Goal: Information Seeking & Learning: Learn about a topic

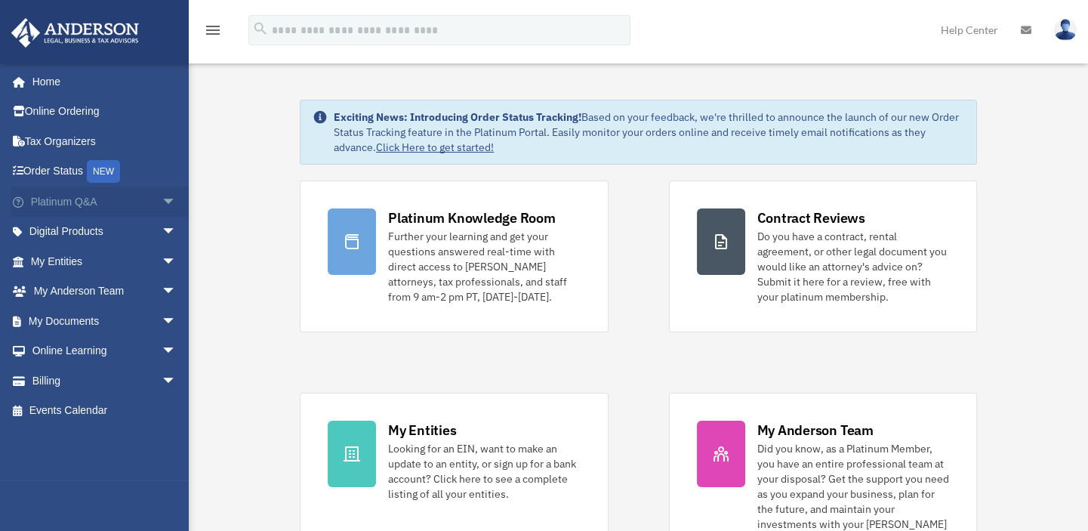
click at [73, 209] on link "Platinum Q&A arrow_drop_down" at bounding box center [105, 202] width 189 height 30
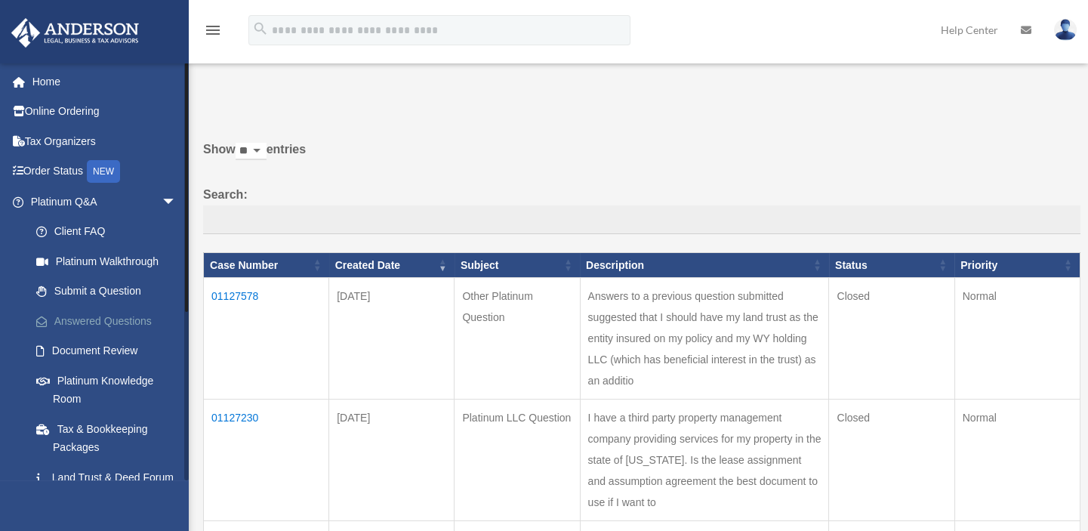
click at [69, 310] on link "Answered Questions" at bounding box center [110, 321] width 178 height 30
click at [230, 292] on td "01127578" at bounding box center [266, 339] width 125 height 122
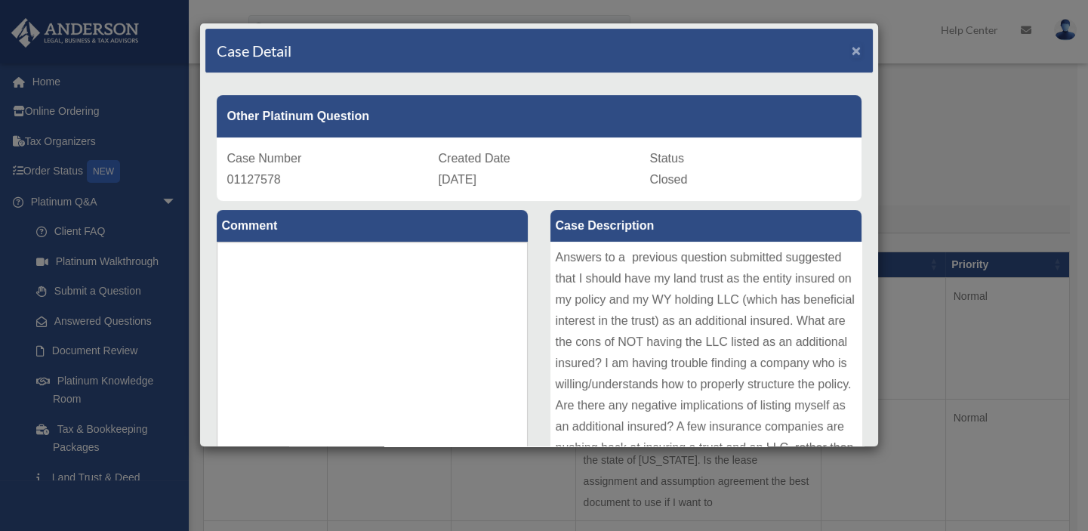
click at [852, 45] on span "×" at bounding box center [857, 50] width 10 height 17
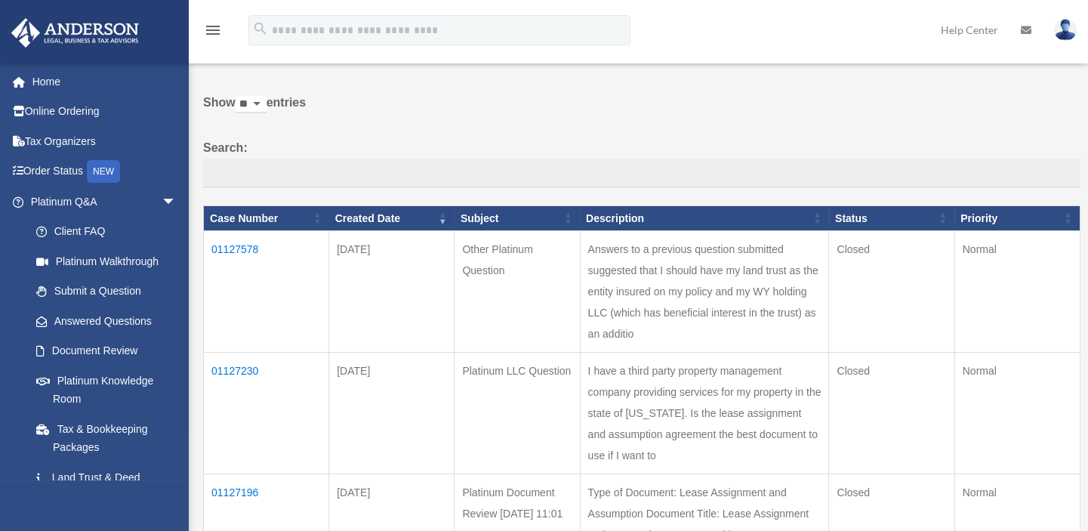
scroll to position [68, 0]
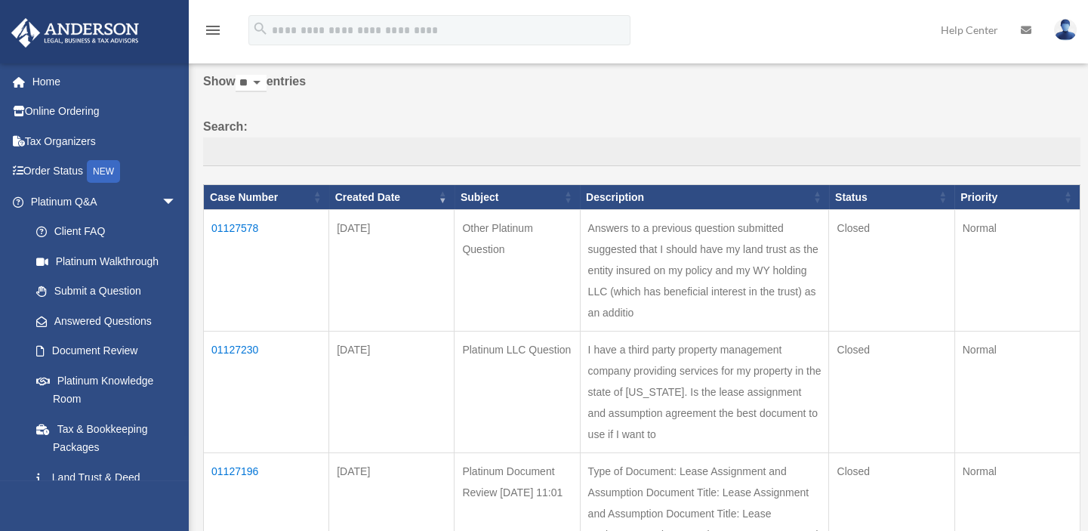
click at [246, 369] on td "01127230" at bounding box center [266, 392] width 125 height 122
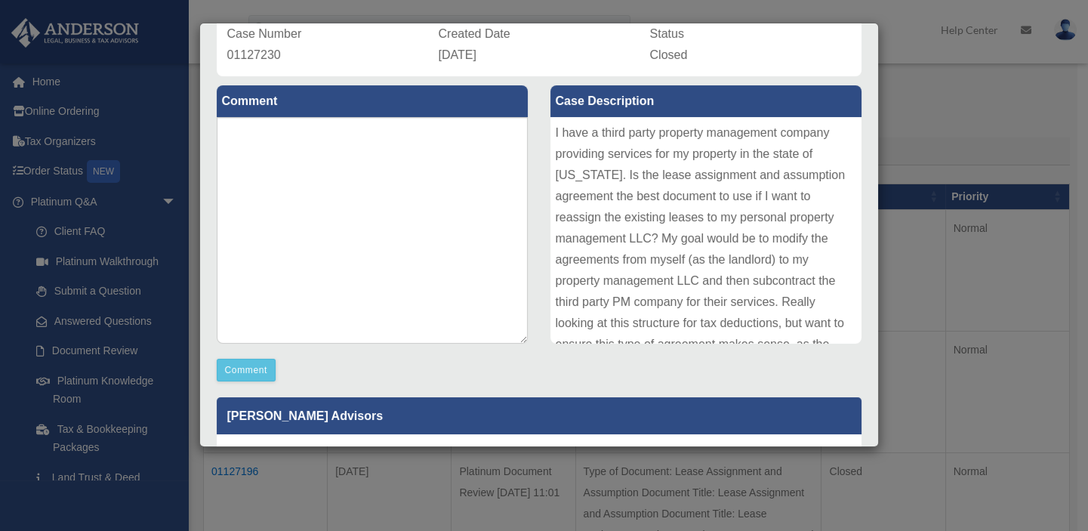
scroll to position [0, 0]
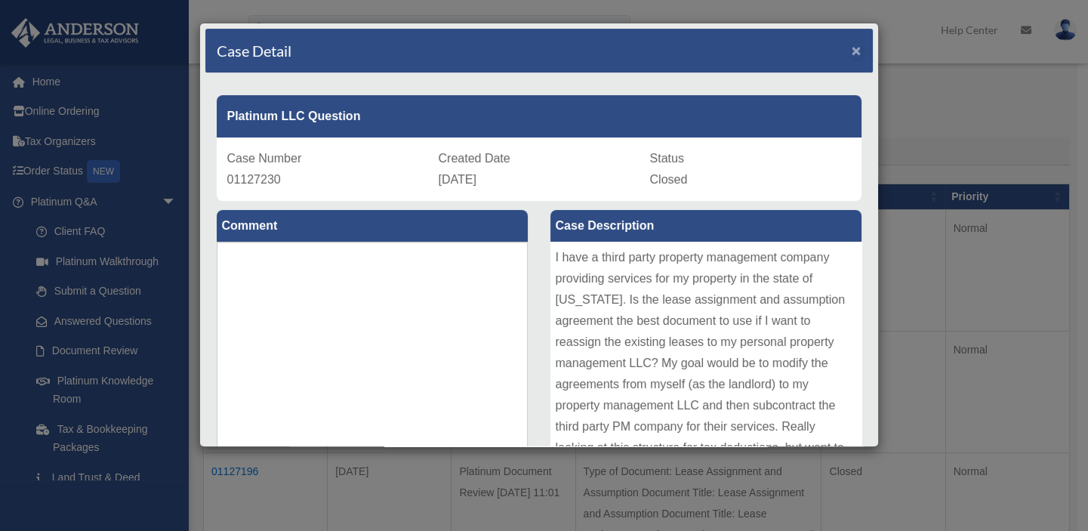
click at [852, 44] on span "×" at bounding box center [857, 50] width 10 height 17
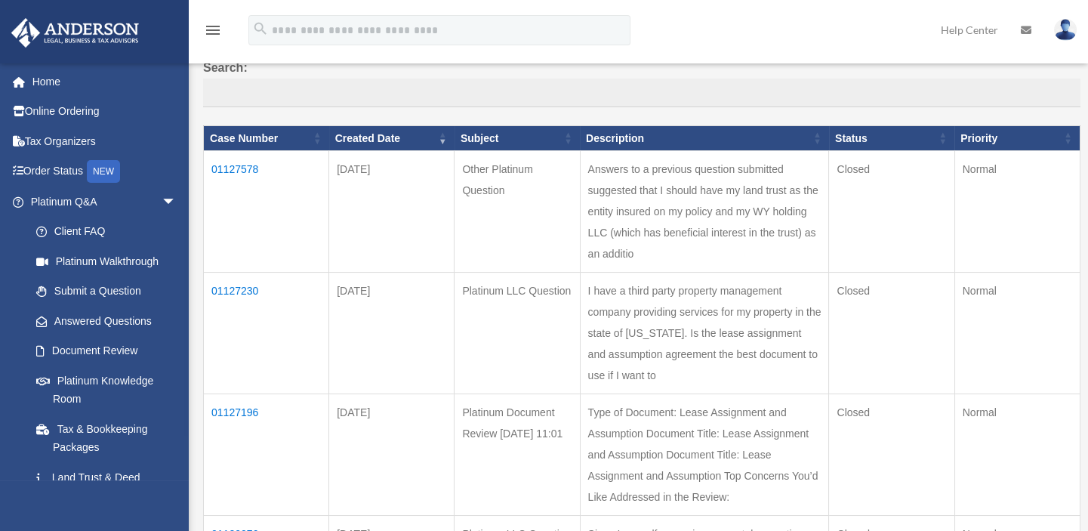
scroll to position [205, 0]
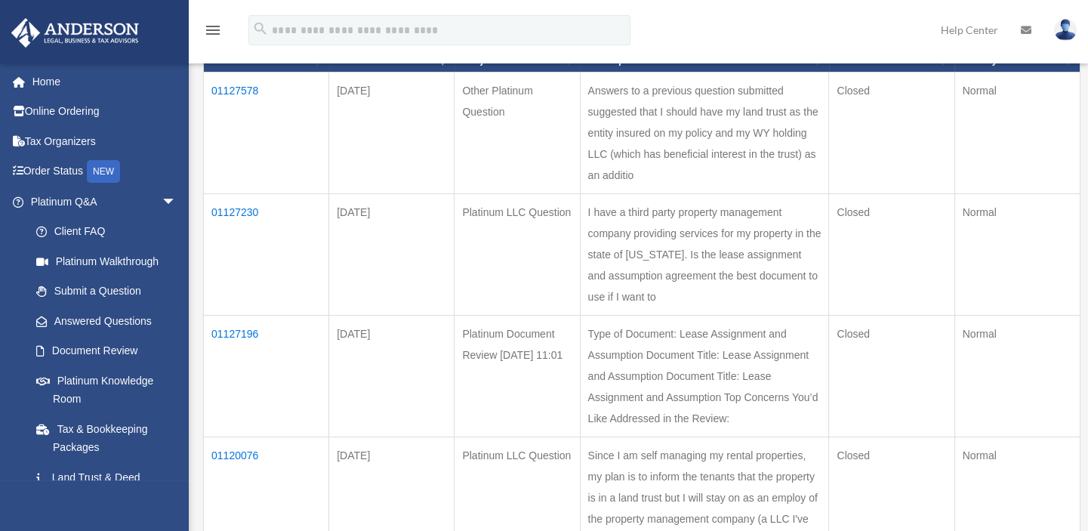
click at [236, 393] on td "01127196" at bounding box center [266, 377] width 125 height 122
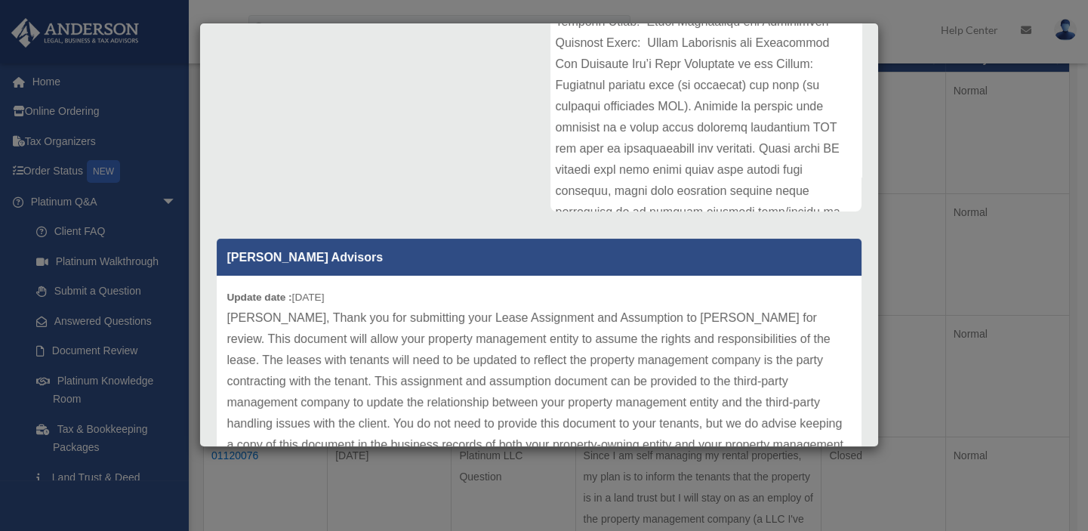
scroll to position [0, 0]
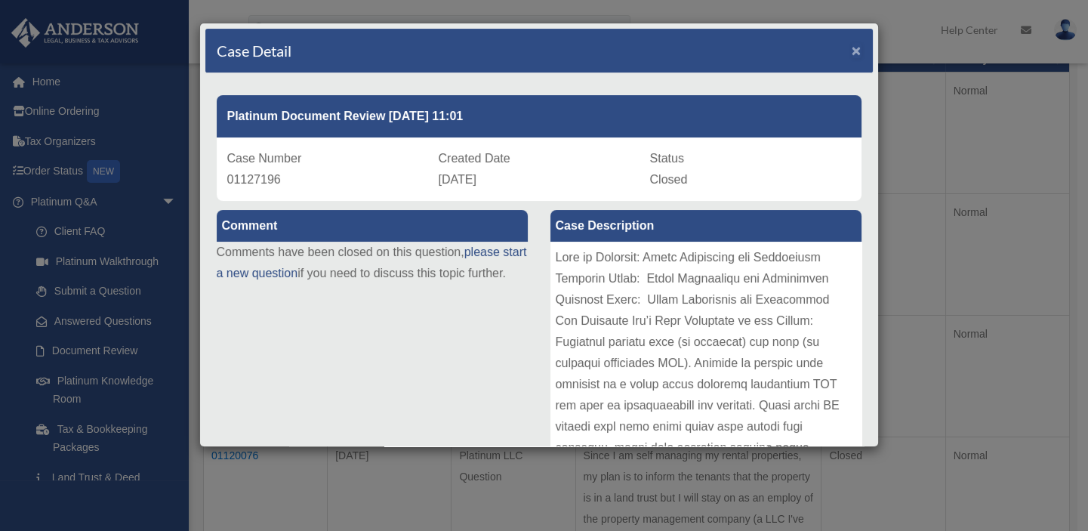
click at [852, 49] on span "×" at bounding box center [857, 50] width 10 height 17
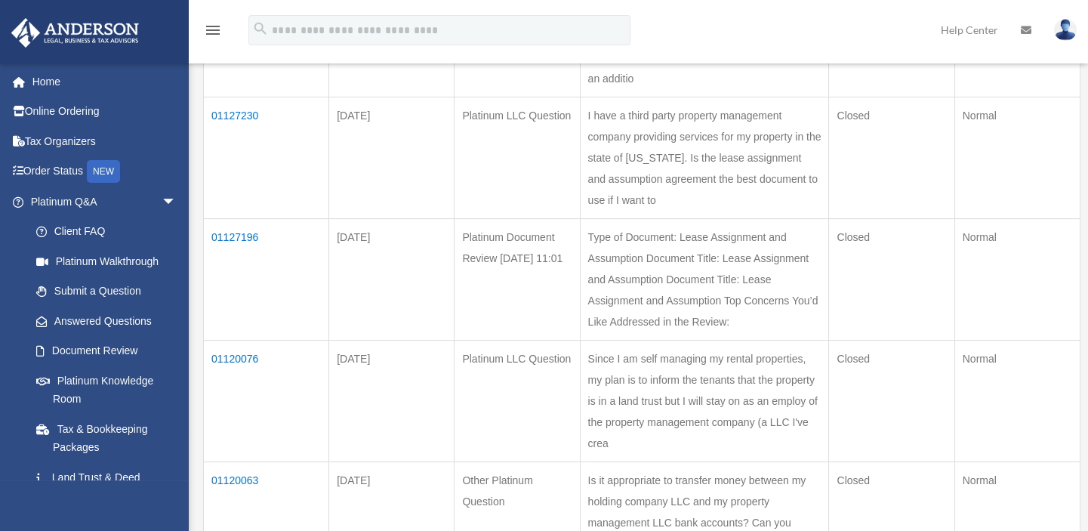
scroll to position [343, 0]
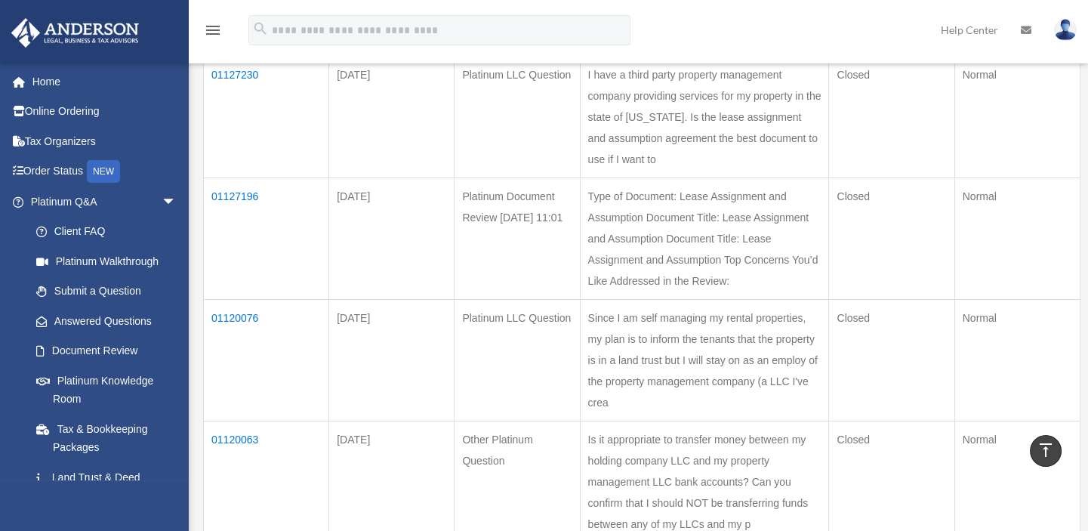
click at [245, 421] on td "01120076" at bounding box center [266, 361] width 125 height 122
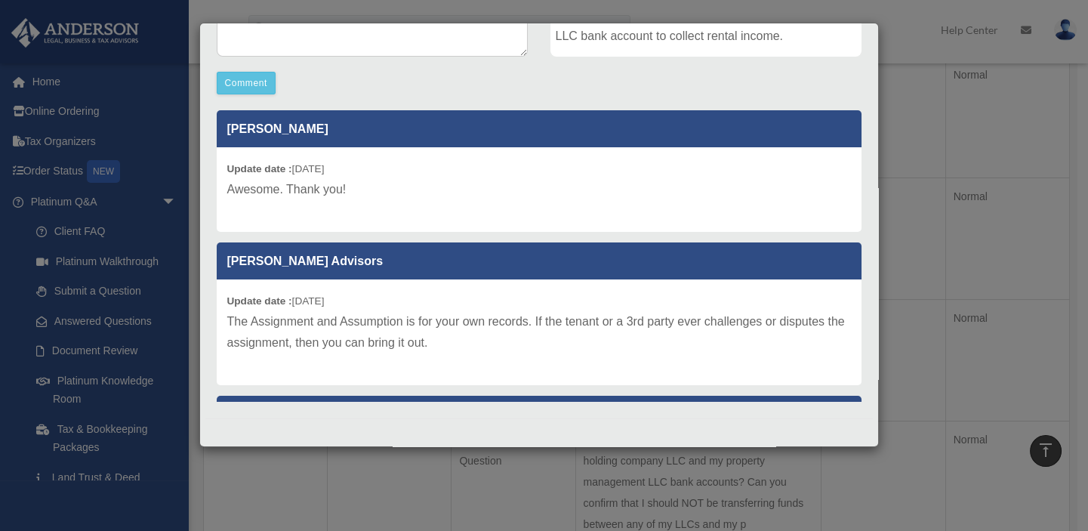
scroll to position [0, 0]
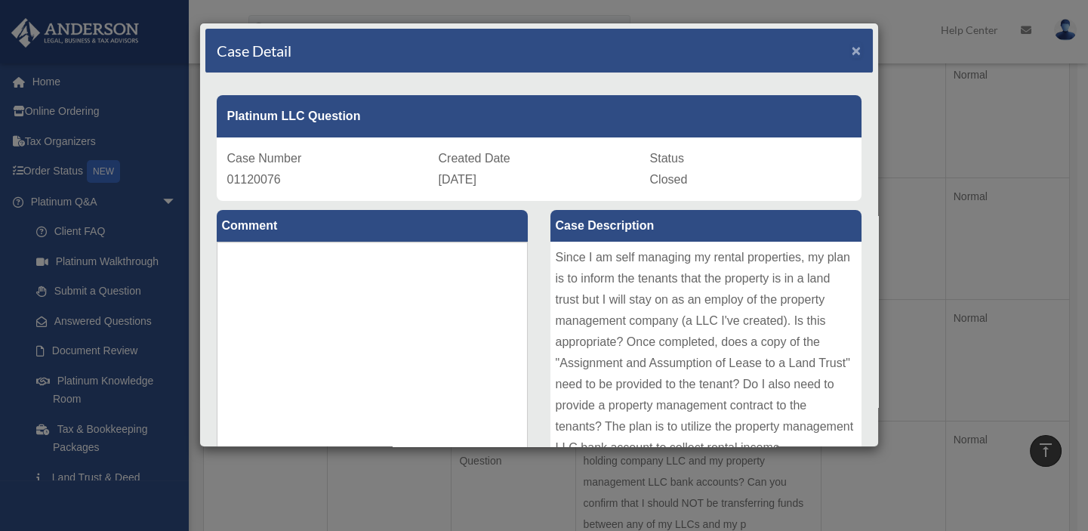
click at [852, 46] on span "×" at bounding box center [857, 50] width 10 height 17
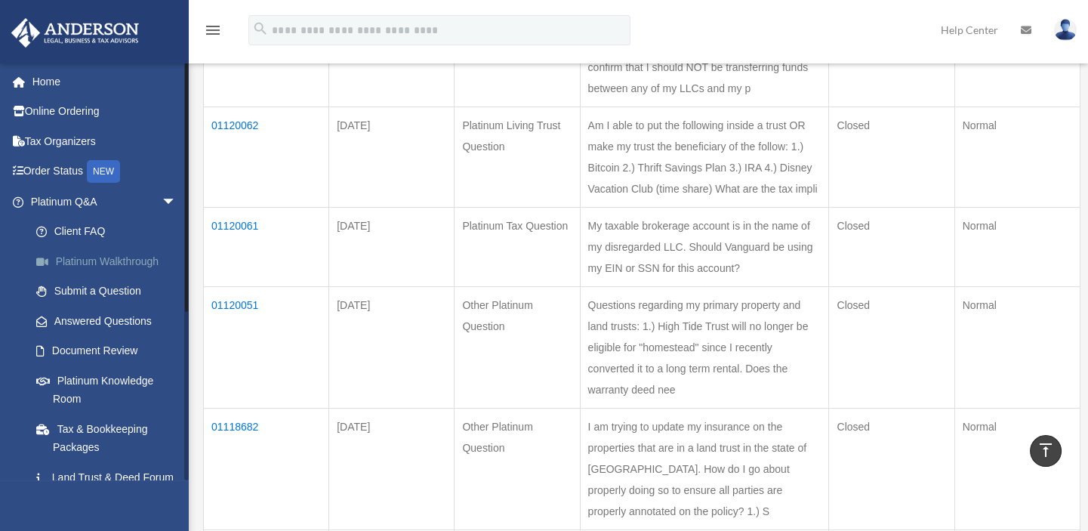
scroll to position [755, 0]
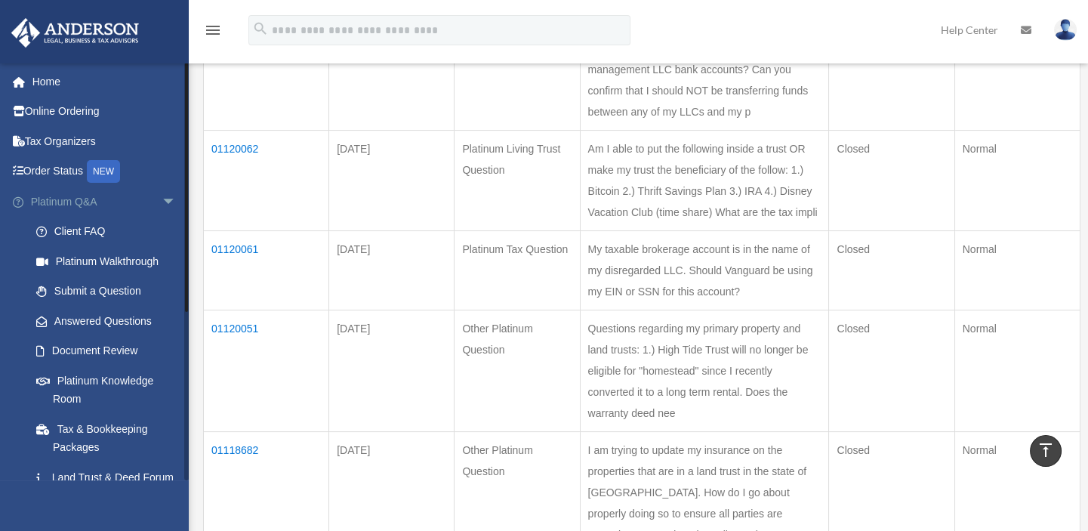
click at [57, 200] on link "Platinum Q&A arrow_drop_down" at bounding box center [105, 202] width 189 height 30
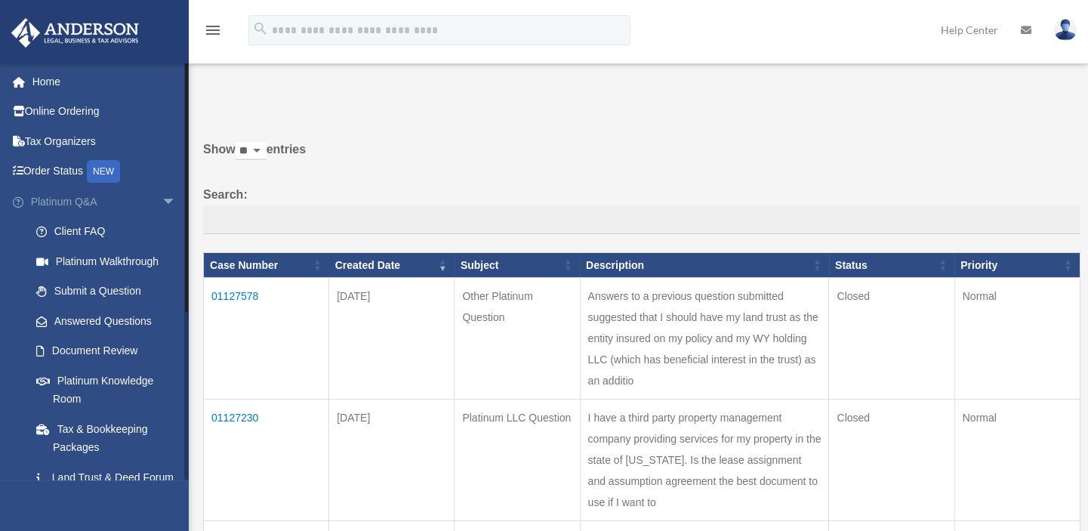
click at [50, 199] on link "Platinum Q&A arrow_drop_down" at bounding box center [105, 202] width 189 height 30
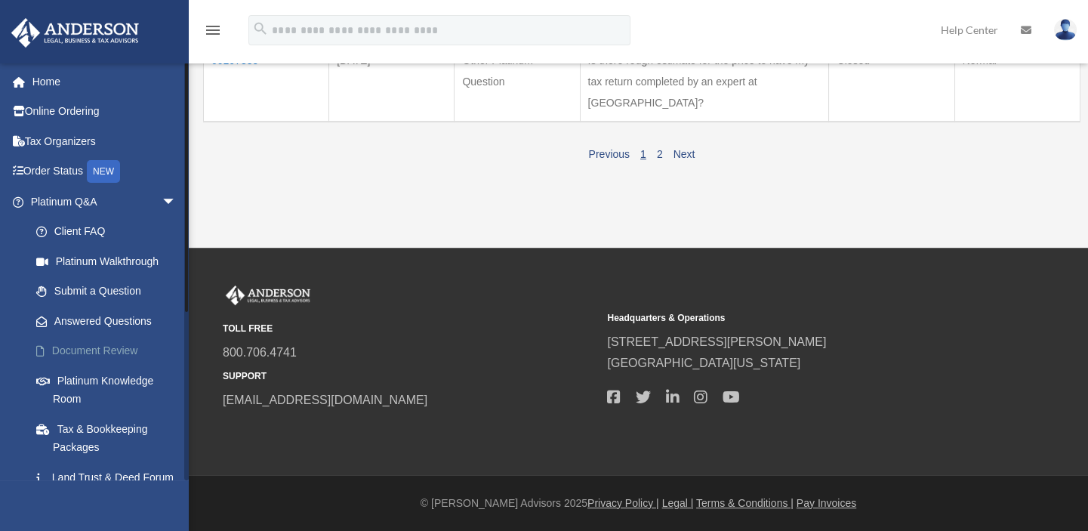
scroll to position [1344, 0]
click at [109, 381] on link "Platinum Knowledge Room" at bounding box center [110, 389] width 178 height 48
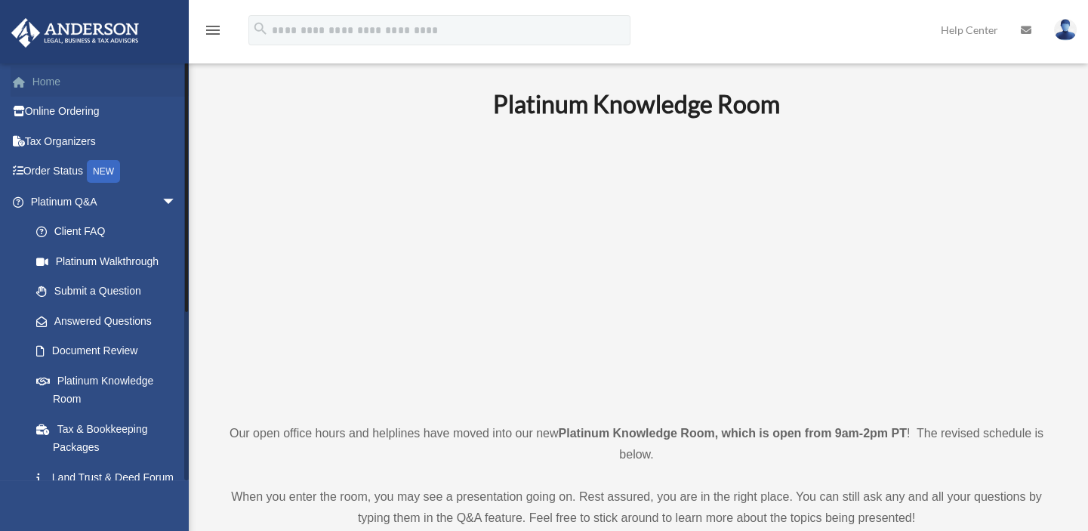
click at [38, 78] on link "Home" at bounding box center [105, 81] width 189 height 30
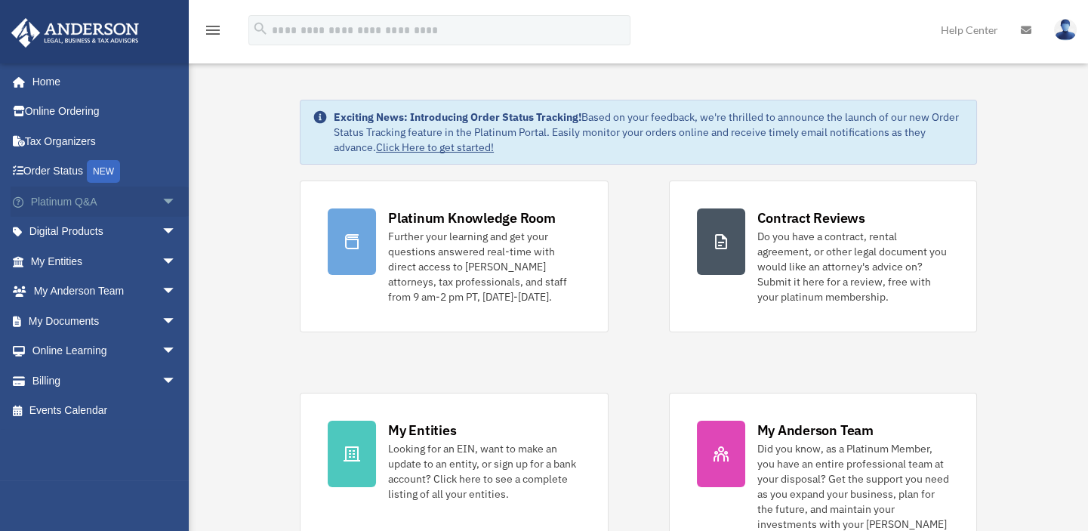
click at [162, 204] on span "arrow_drop_down" at bounding box center [177, 202] width 30 height 31
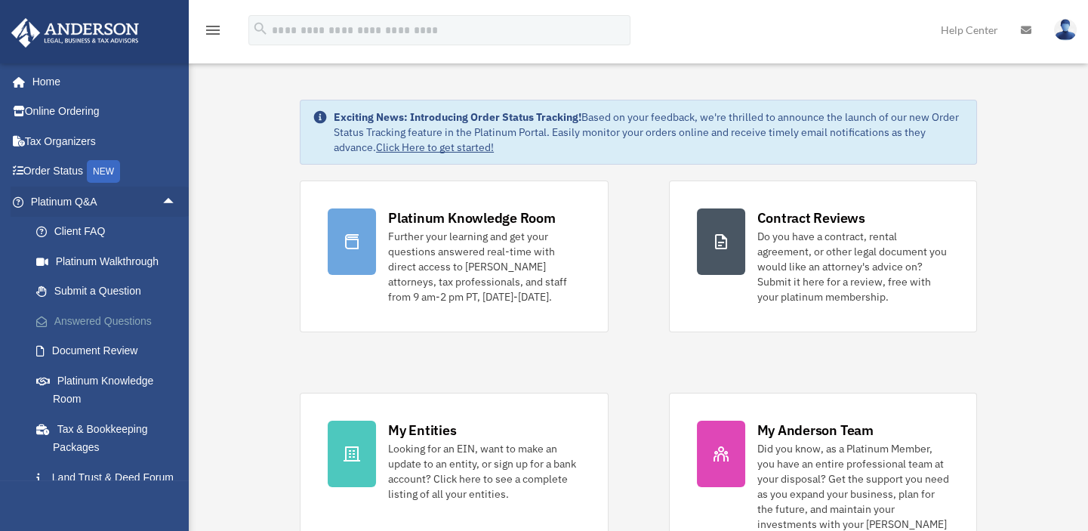
click at [99, 317] on link "Answered Questions" at bounding box center [110, 321] width 178 height 30
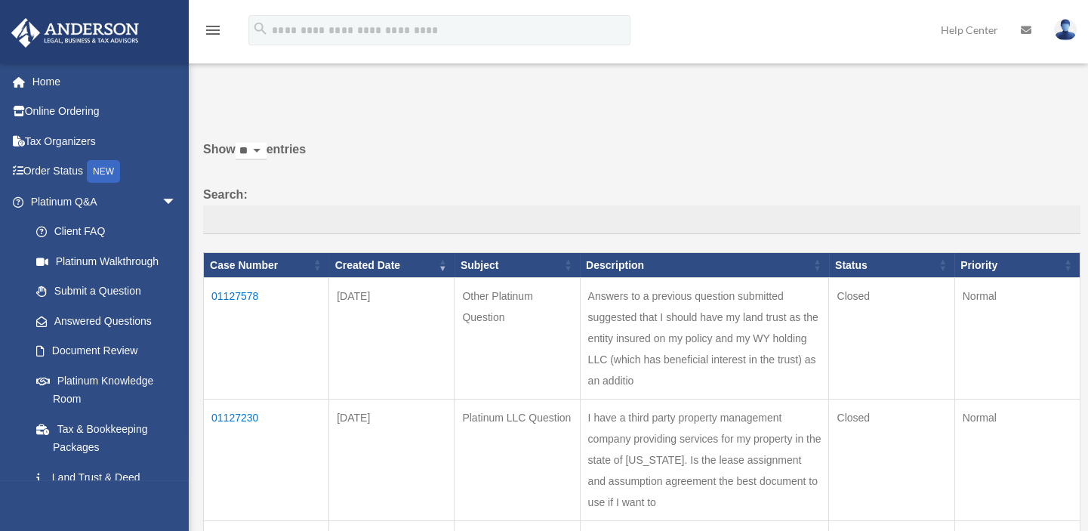
click at [224, 288] on td "01127578" at bounding box center [266, 339] width 125 height 122
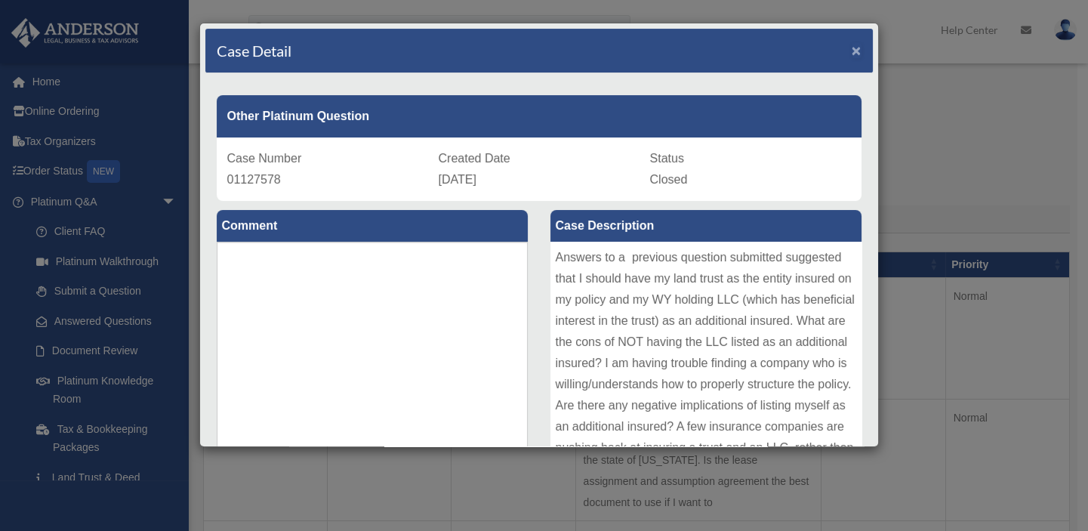
click at [852, 49] on span "×" at bounding box center [857, 50] width 10 height 17
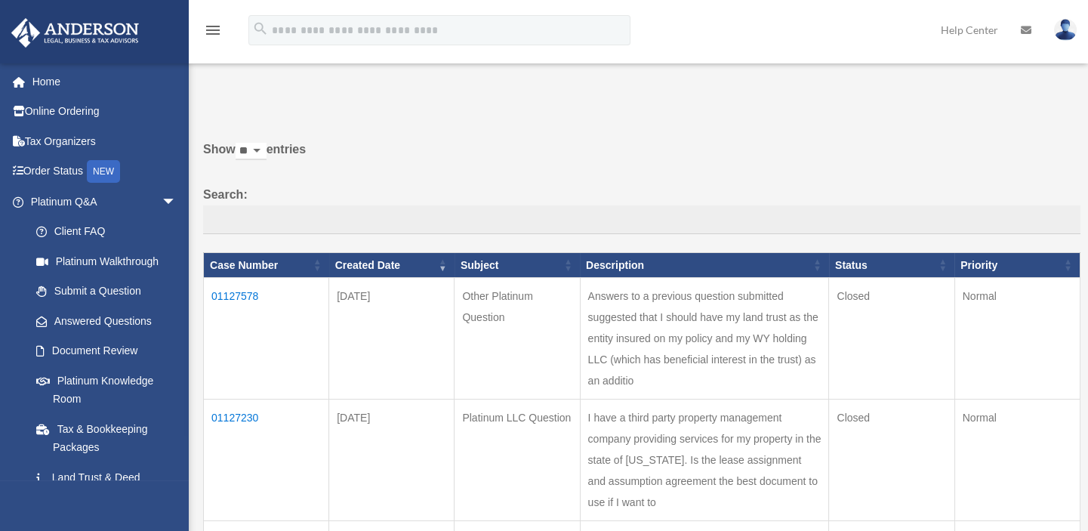
click at [224, 433] on td "01127230" at bounding box center [266, 460] width 125 height 122
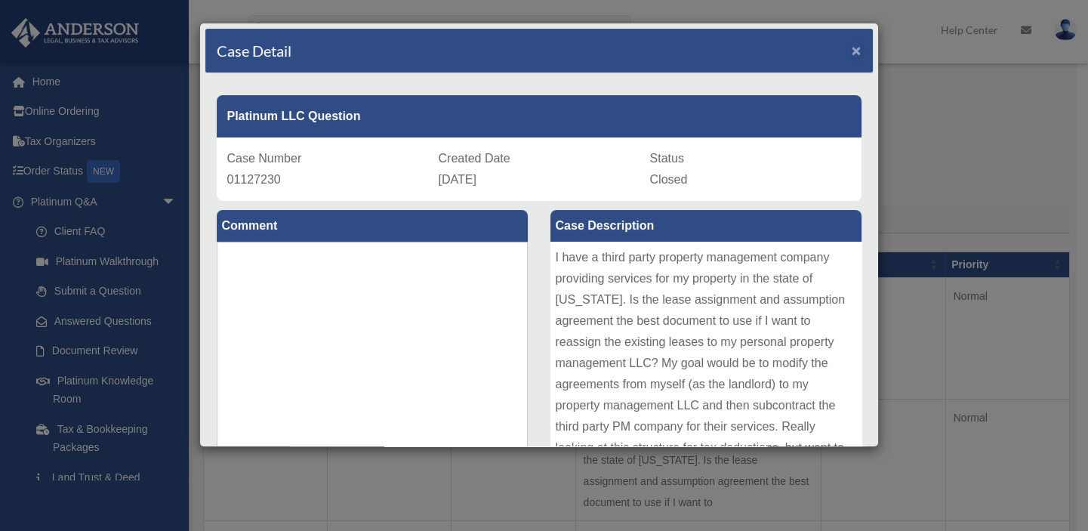
click at [852, 49] on span "×" at bounding box center [857, 50] width 10 height 17
